Goal: Information Seeking & Learning: Learn about a topic

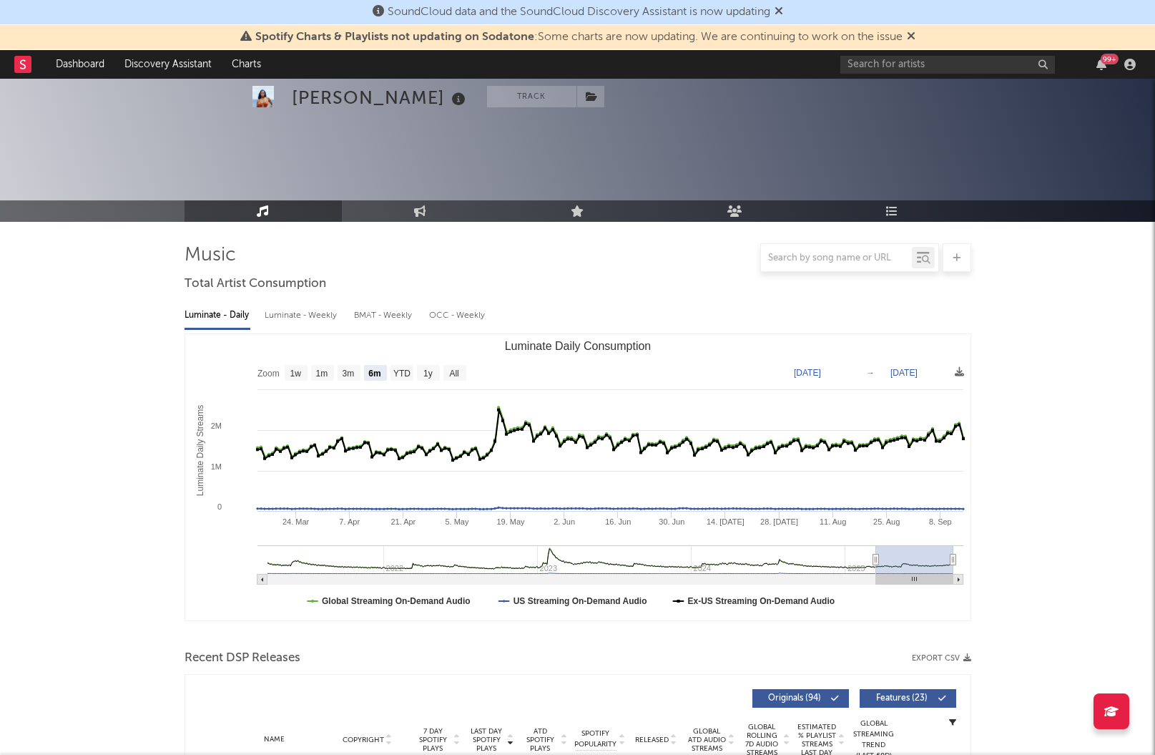
select select "6m"
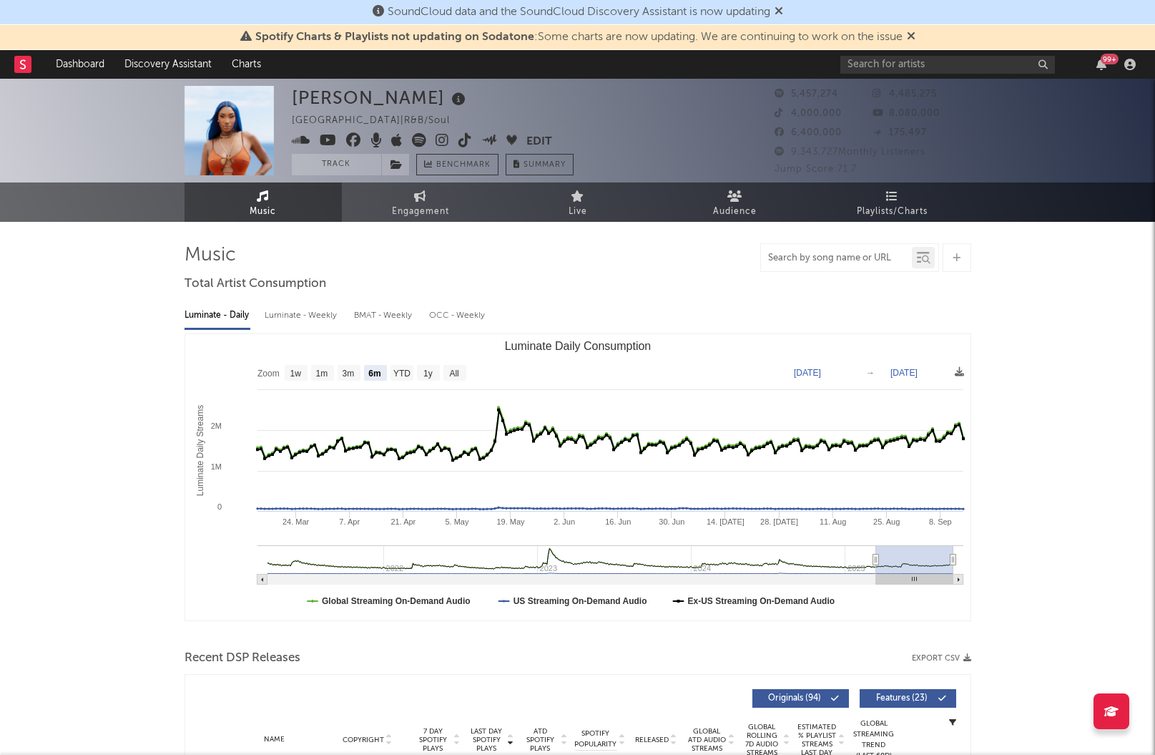
click at [831, 254] on input "text" at bounding box center [836, 258] width 151 height 11
click at [573, 266] on div at bounding box center [578, 257] width 787 height 29
click at [751, 209] on span "Audience" at bounding box center [735, 211] width 44 height 17
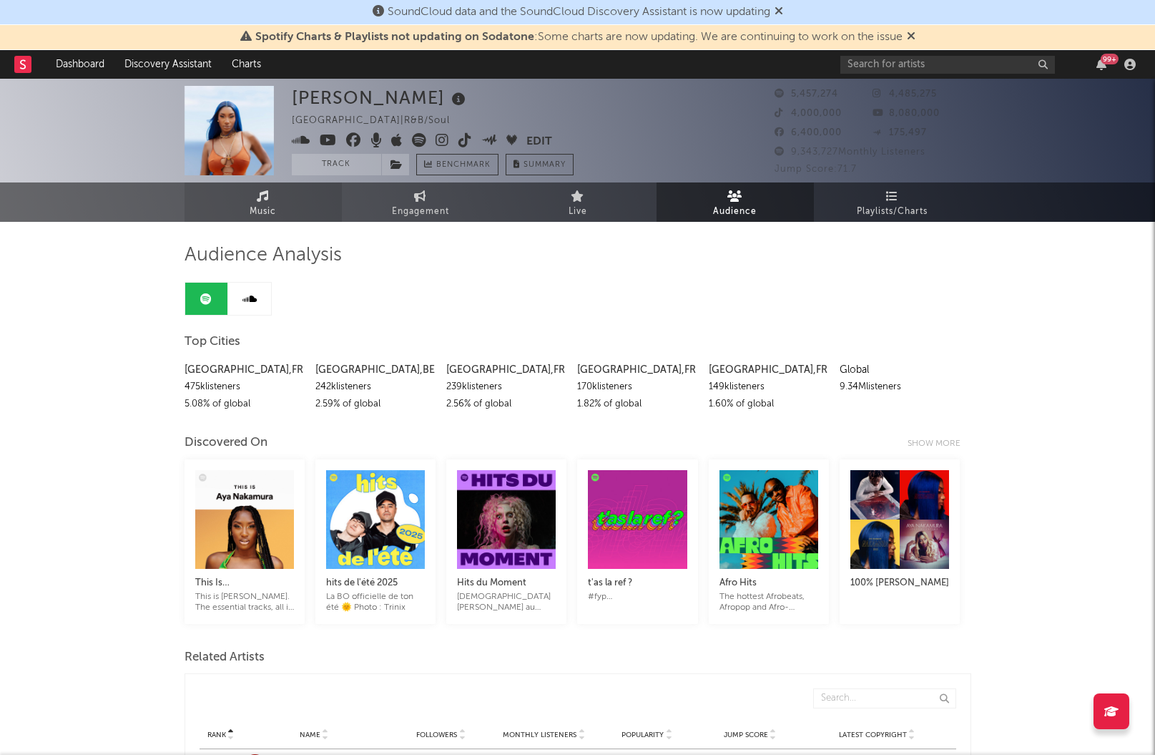
click at [242, 207] on link "Music" at bounding box center [263, 201] width 157 height 39
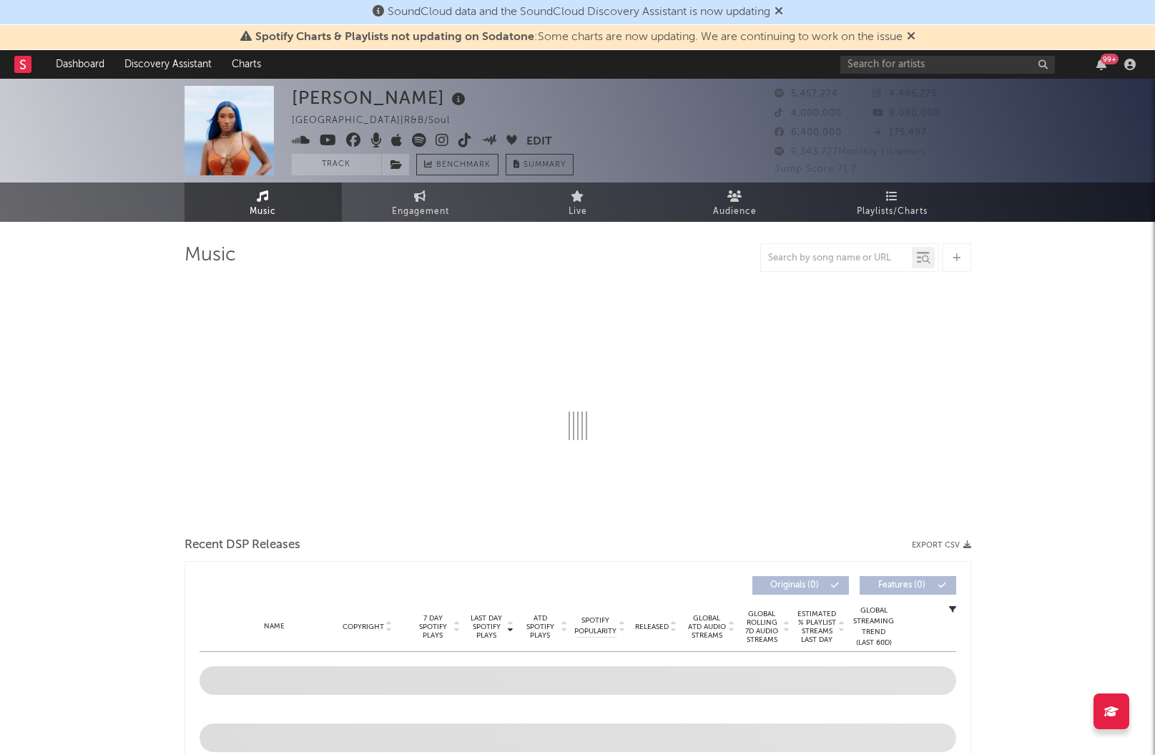
click at [847, 264] on div at bounding box center [836, 258] width 151 height 18
select select "6m"
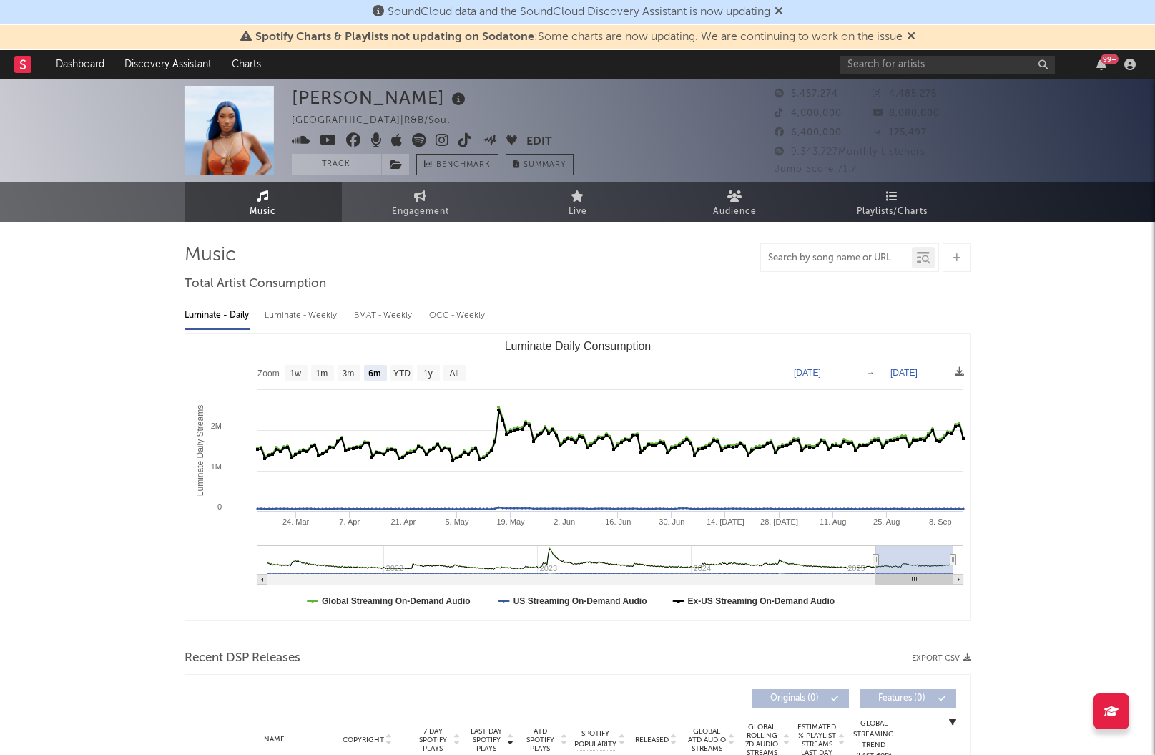
click at [836, 258] on input "text" at bounding box center [836, 258] width 151 height 11
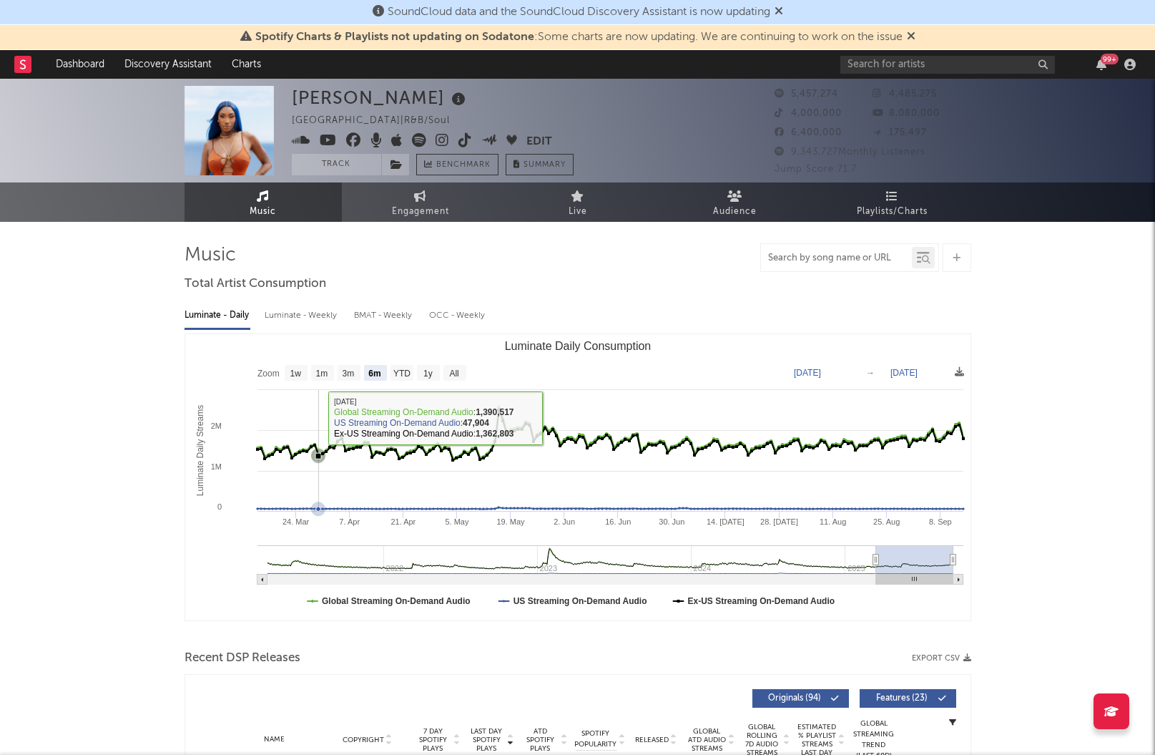
scroll to position [257, 0]
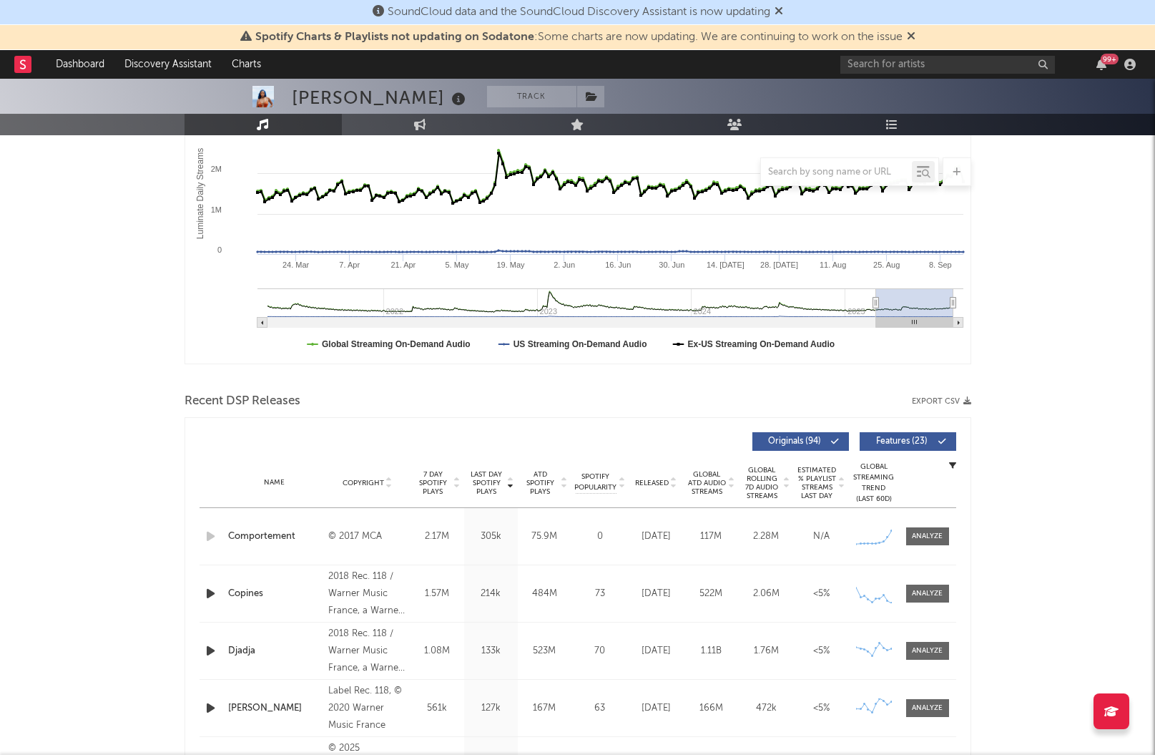
click at [268, 533] on div "Comportement" at bounding box center [275, 536] width 94 height 14
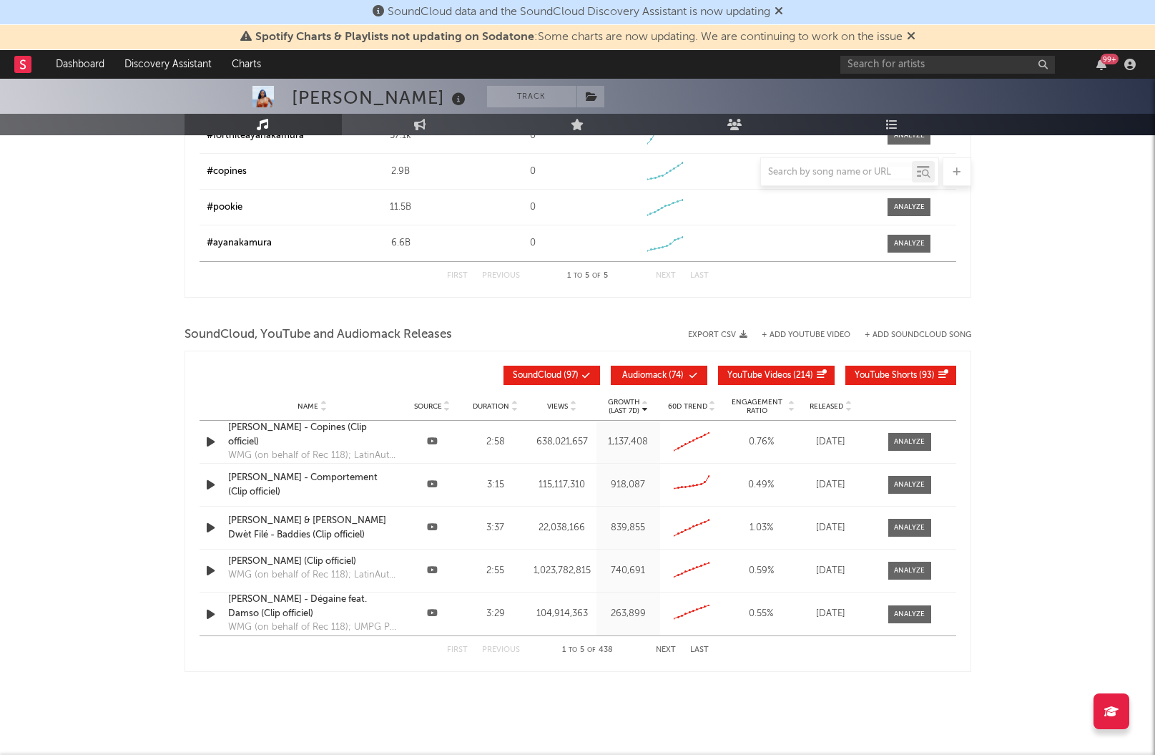
scroll to position [1812, 0]
